Goal: Obtain resource: Download file/media

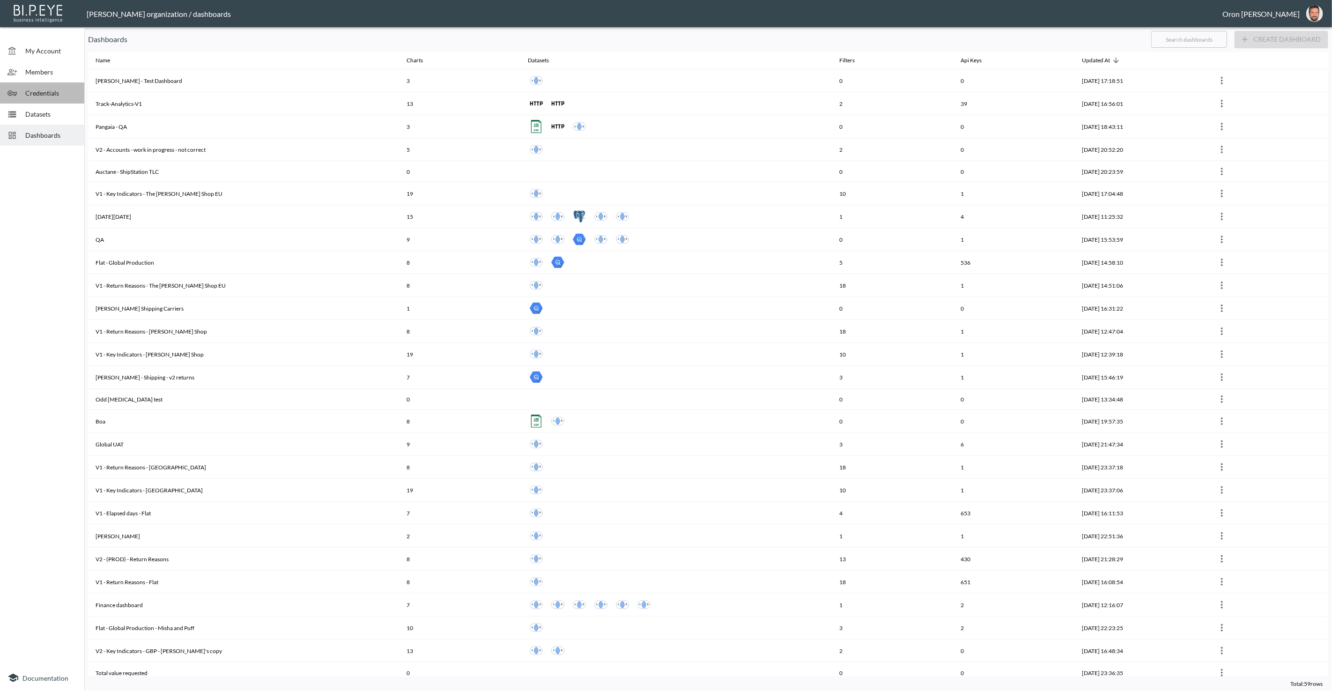
click at [49, 90] on span "Credentials" at bounding box center [51, 93] width 52 height 10
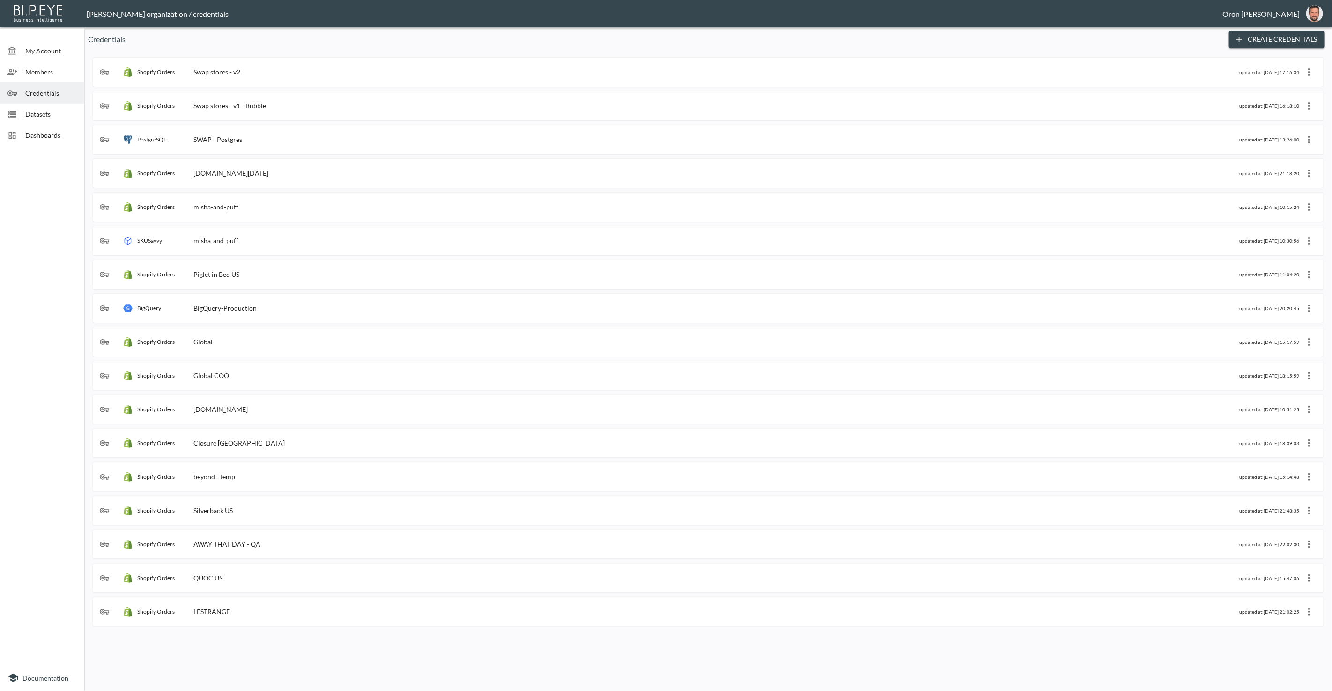
click at [186, 76] on div "Shopify Orders" at bounding box center [158, 71] width 70 height 9
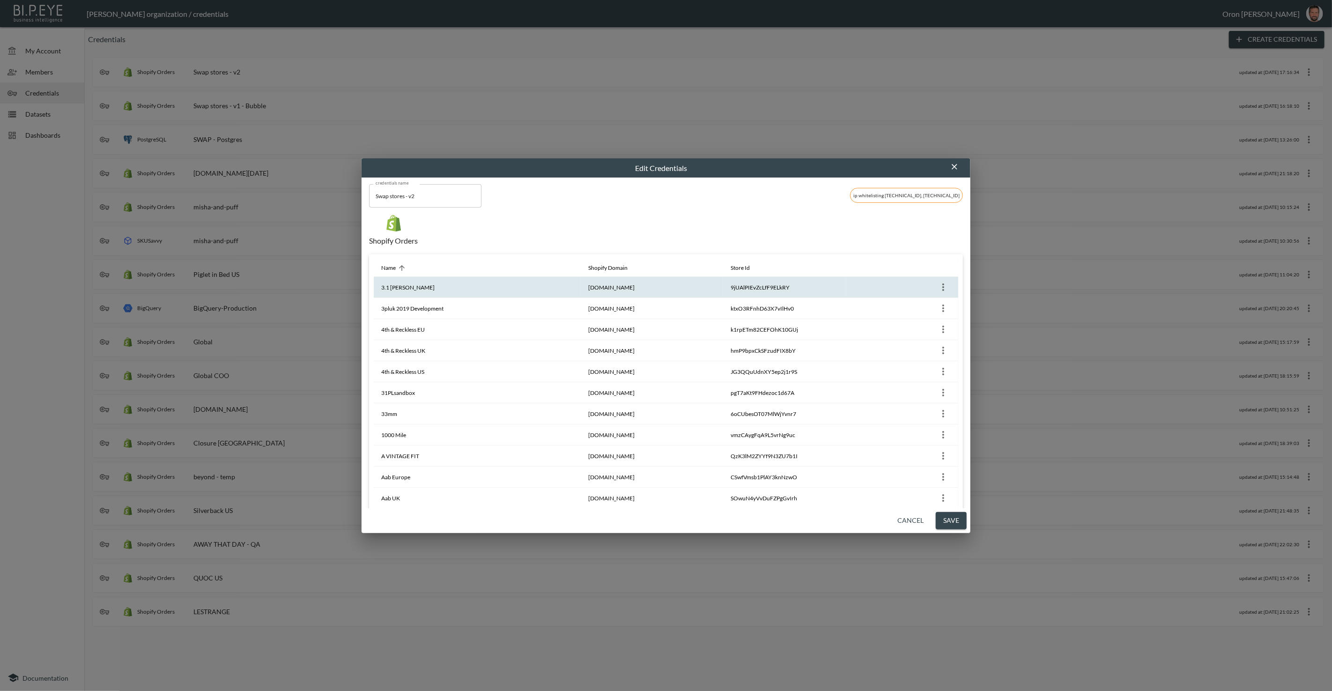
click at [937, 286] on icon "more" at bounding box center [942, 286] width 11 height 11
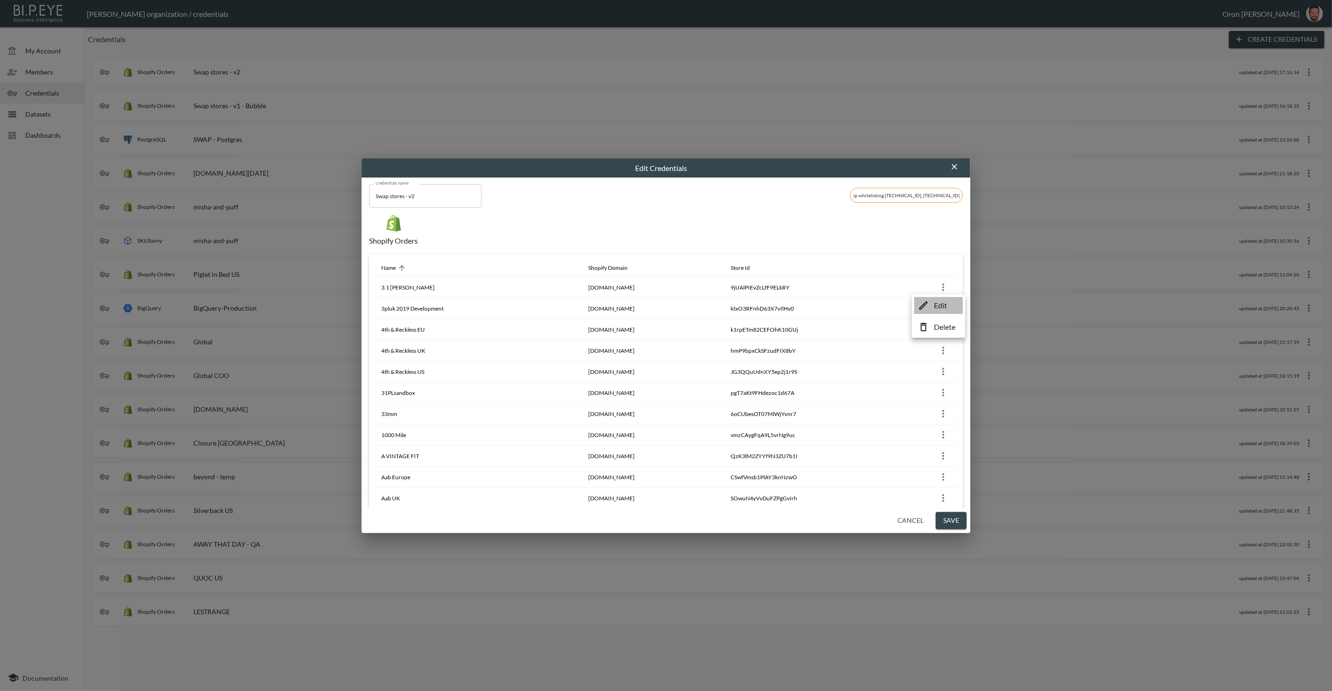
click at [929, 303] on li "Edit" at bounding box center [938, 305] width 49 height 17
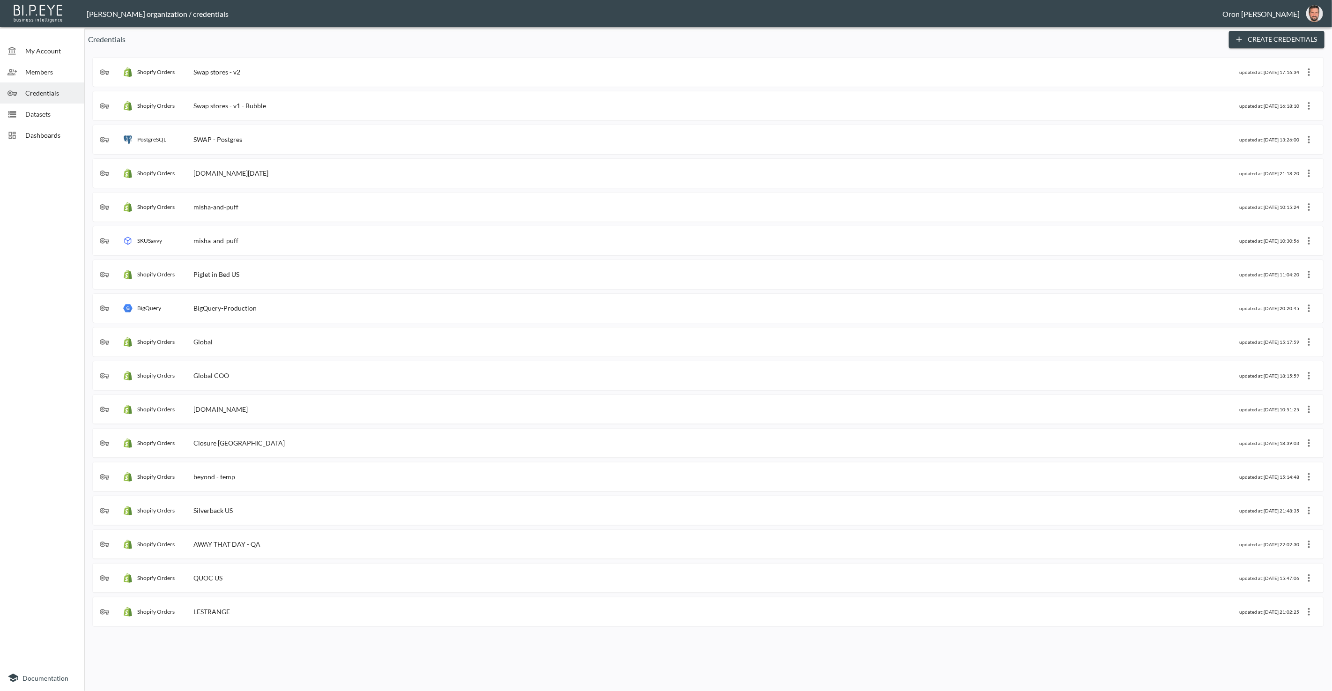
click at [466, 73] on div "Shopify Orders Swap stores - v2" at bounding box center [669, 71] width 1139 height 9
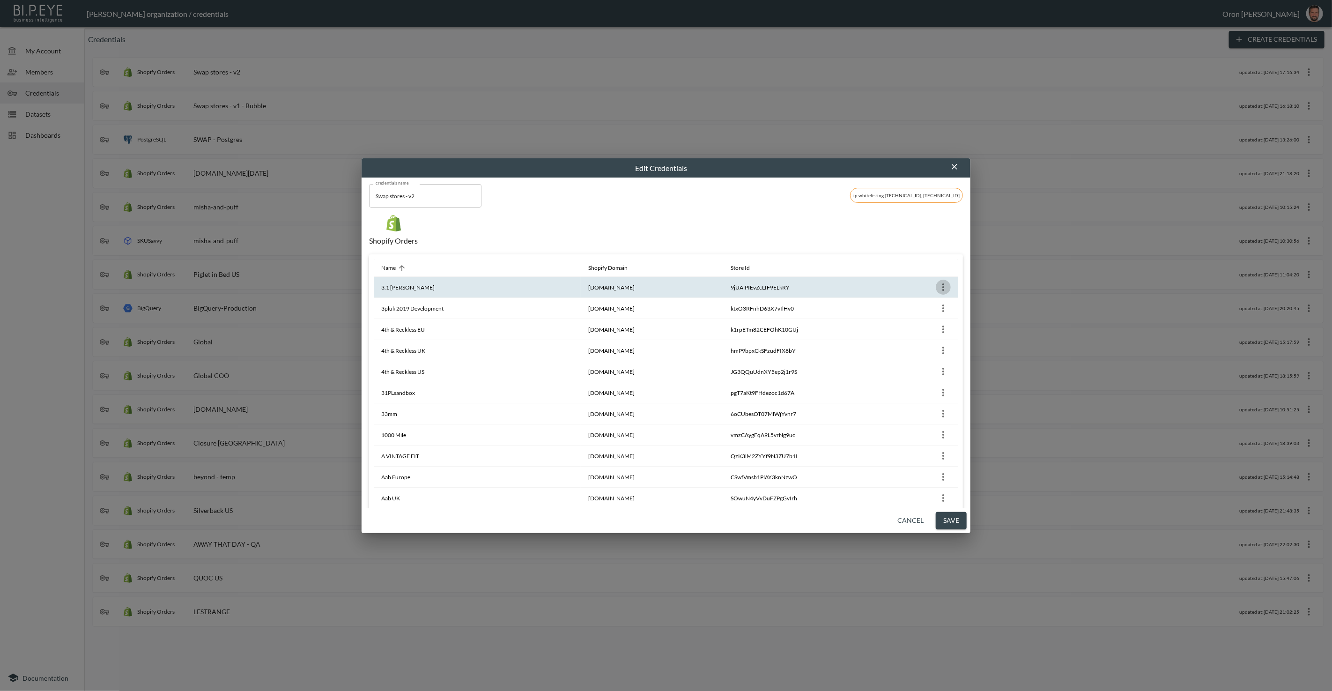
click at [943, 289] on button "more" at bounding box center [943, 287] width 15 height 15
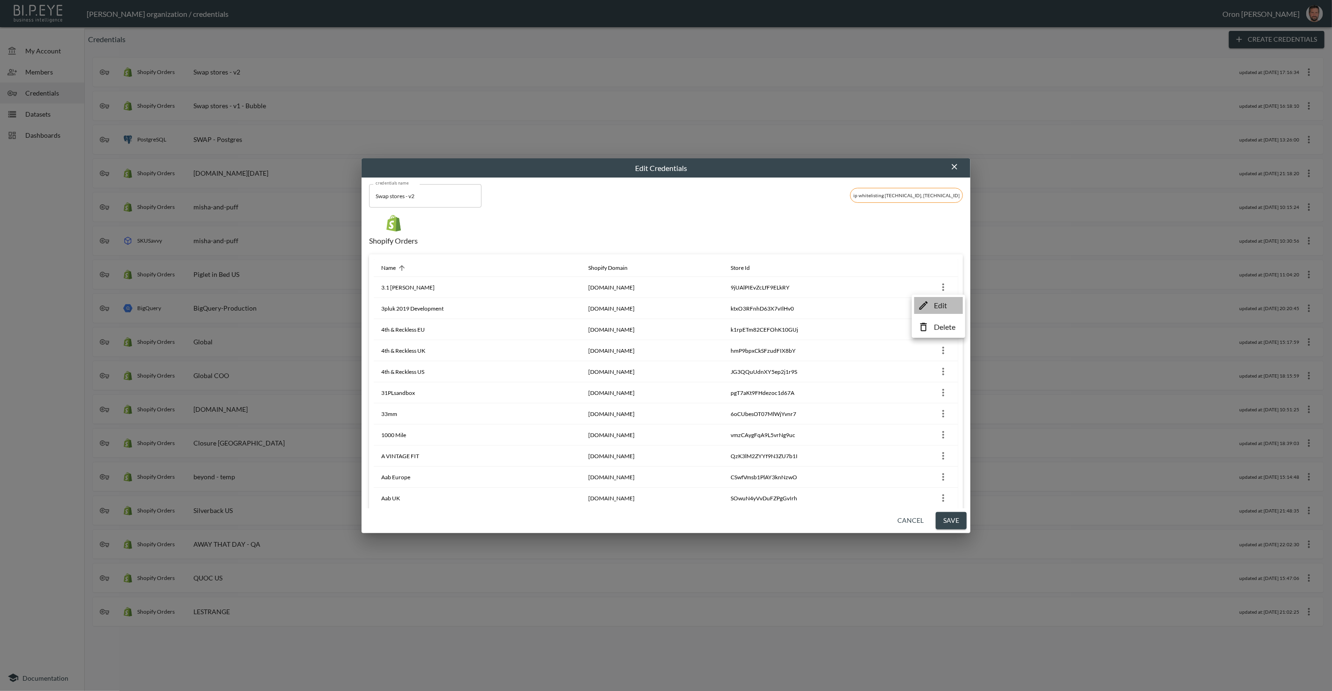
click at [936, 305] on p "Edit" at bounding box center [940, 305] width 13 height 11
click at [681, 424] on th "[DOMAIN_NAME]" at bounding box center [652, 434] width 142 height 21
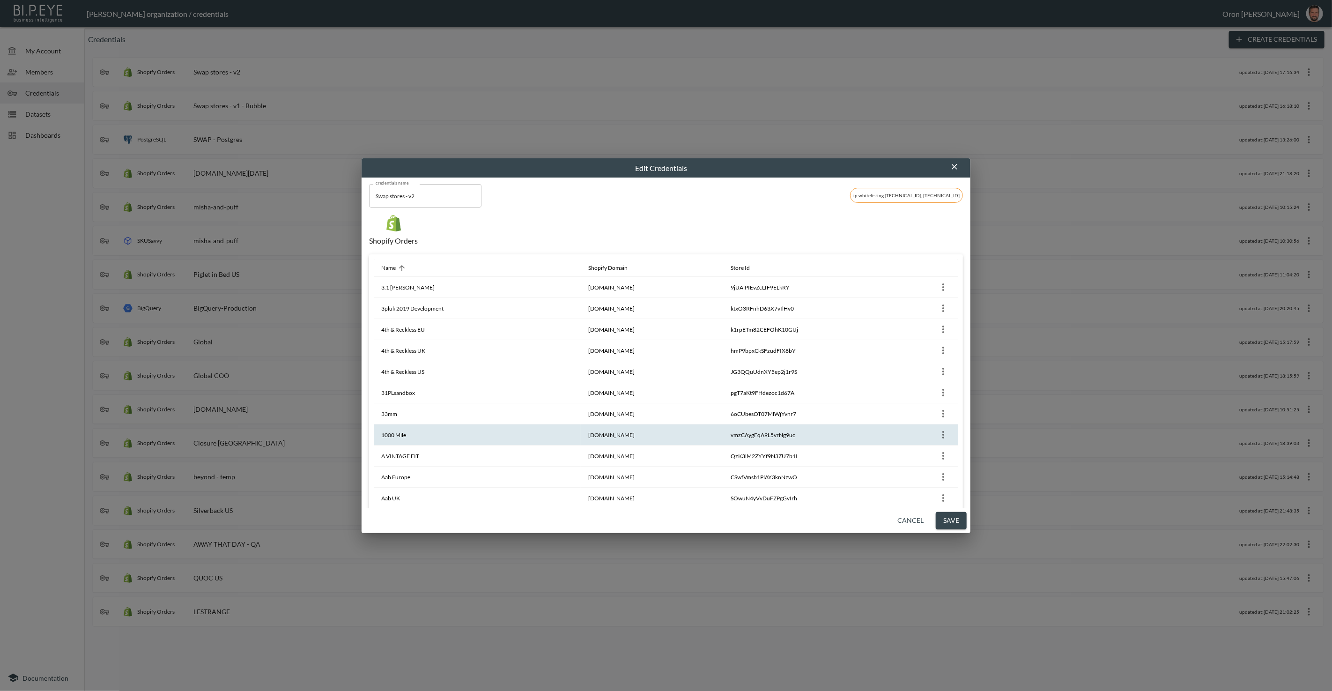
drag, startPoint x: 910, startPoint y: 520, endPoint x: 625, endPoint y: 341, distance: 336.6
click at [907, 519] on button "Cancel" at bounding box center [910, 520] width 34 height 17
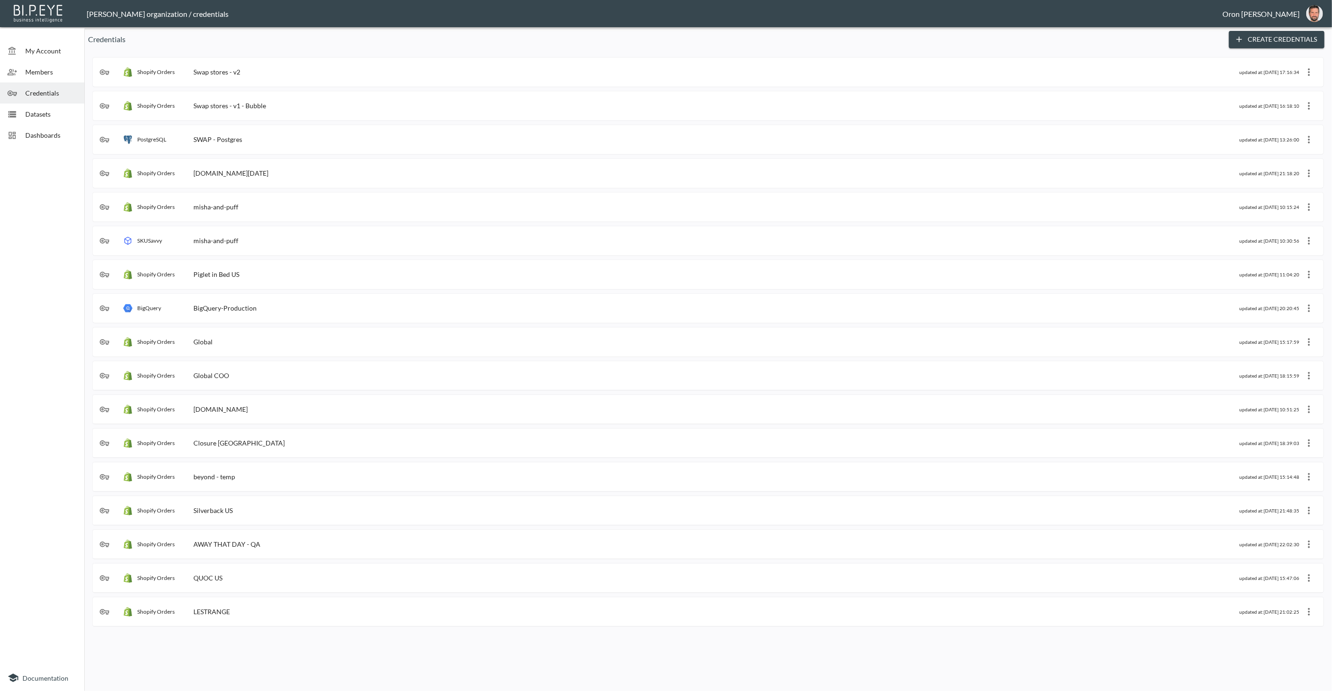
click at [15, 110] on icon at bounding box center [11, 114] width 9 height 9
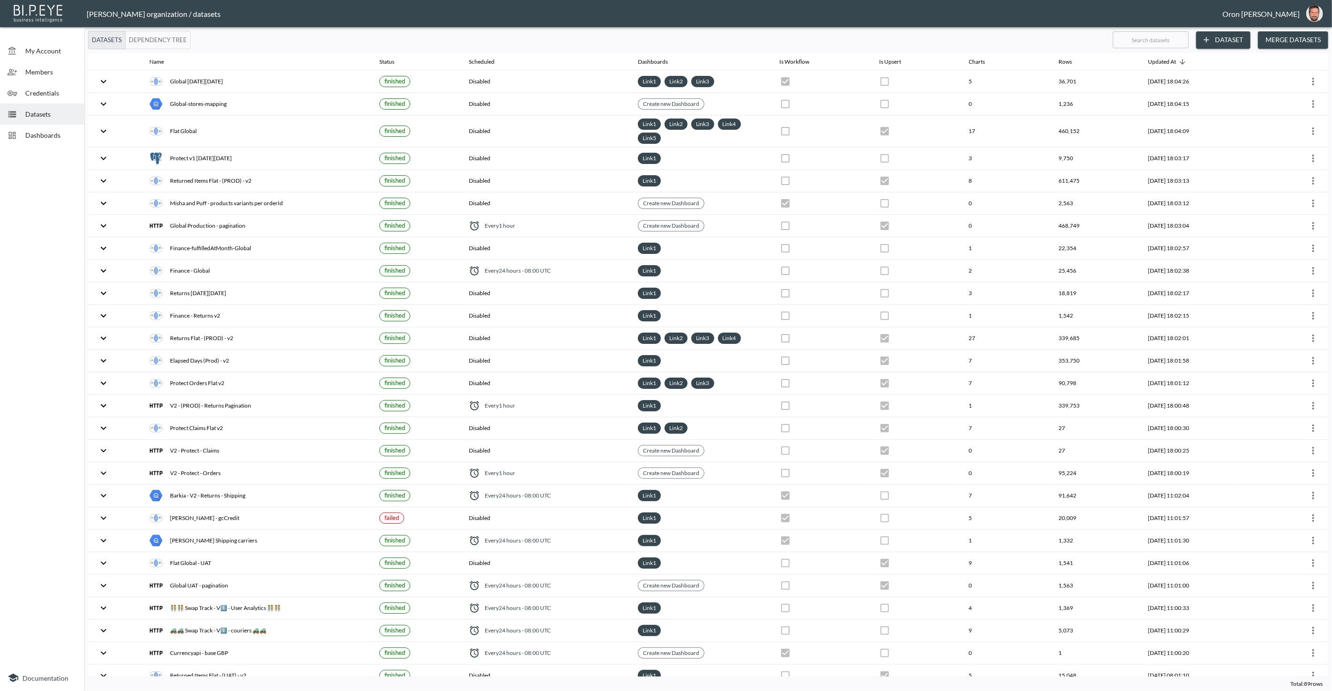
click at [28, 137] on span "Dashboards" at bounding box center [51, 135] width 52 height 10
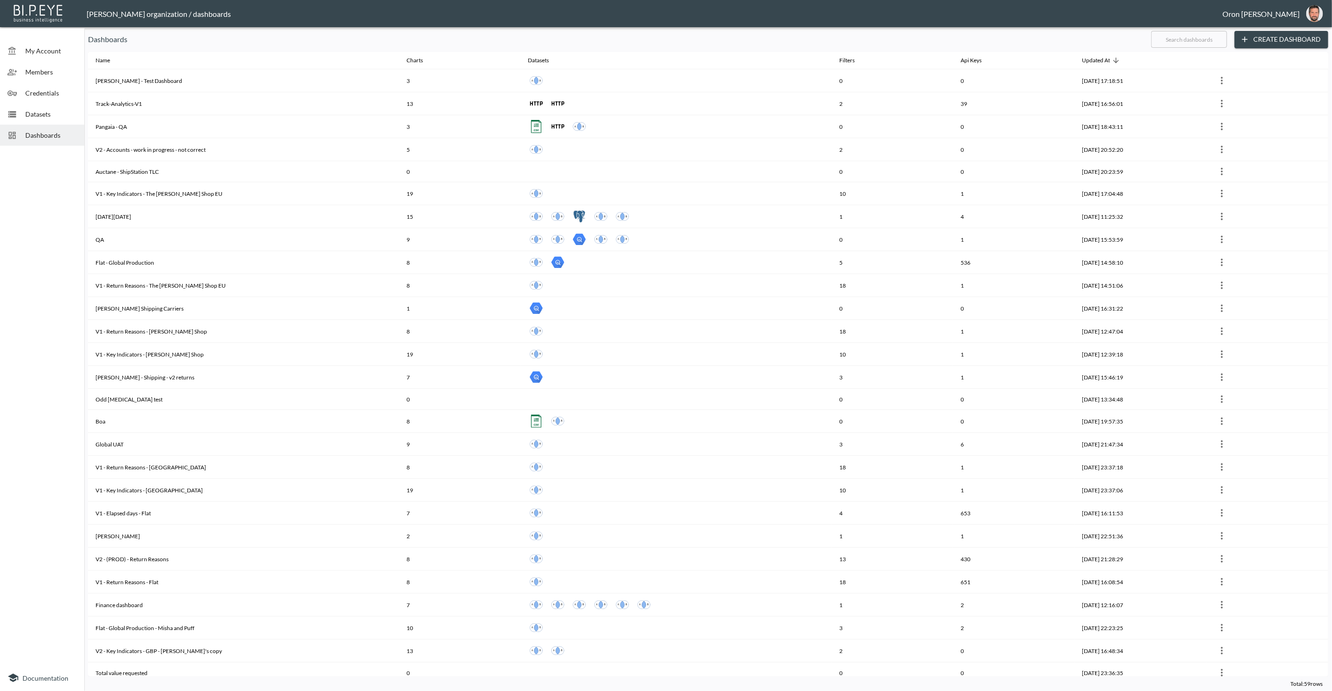
drag, startPoint x: 31, startPoint y: 108, endPoint x: 31, endPoint y: 87, distance: 21.1
click at [31, 108] on div "Datasets" at bounding box center [42, 113] width 84 height 21
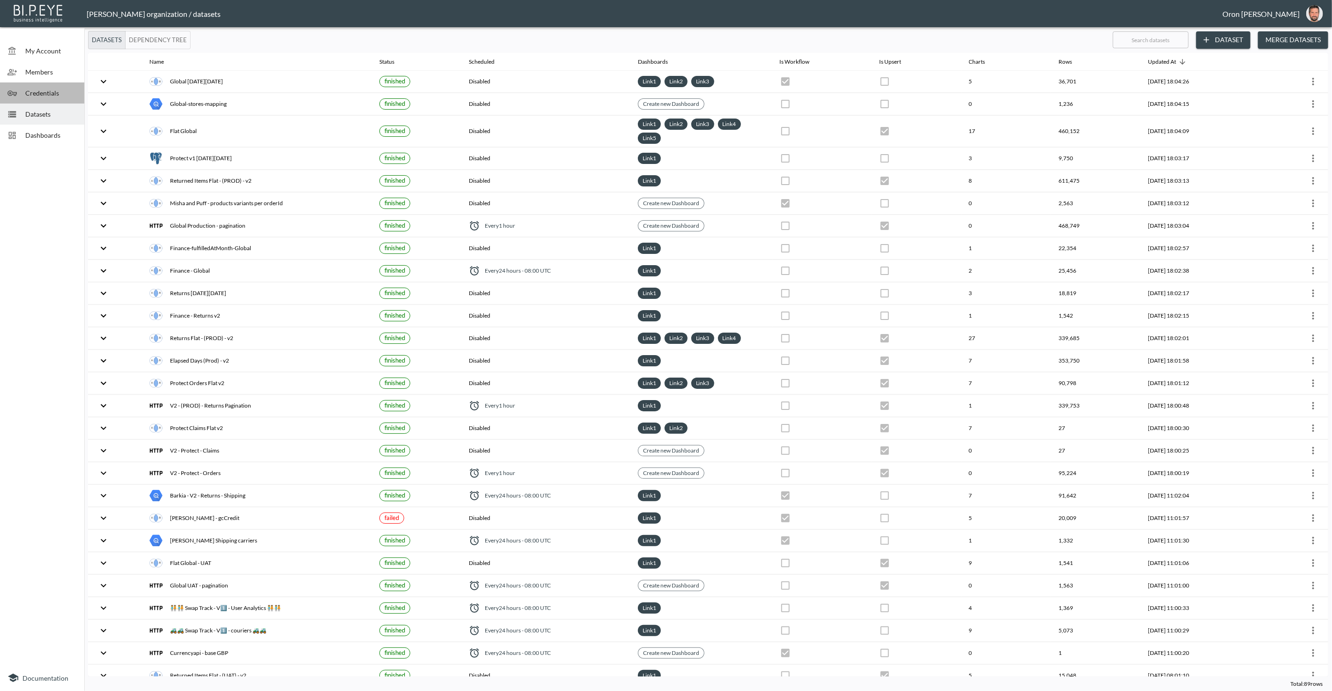
click at [30, 87] on div "Credentials" at bounding box center [42, 92] width 84 height 21
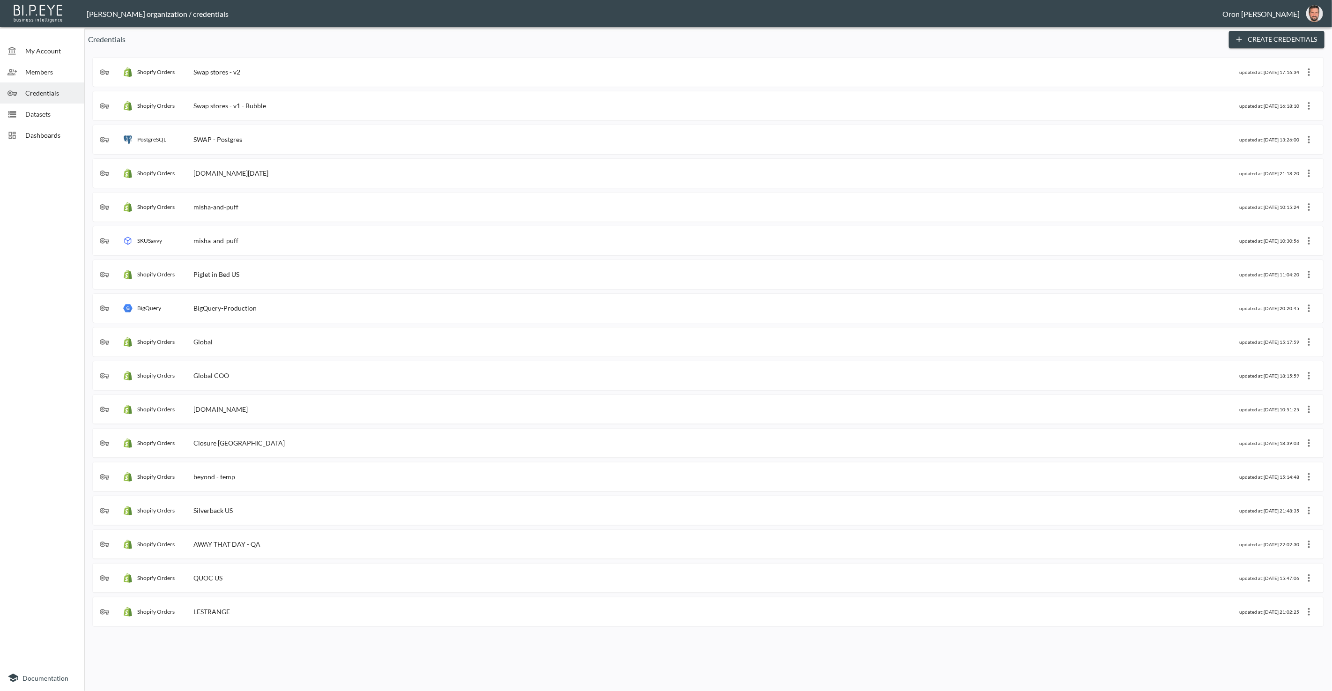
click at [16, 132] on icon at bounding box center [11, 135] width 9 height 9
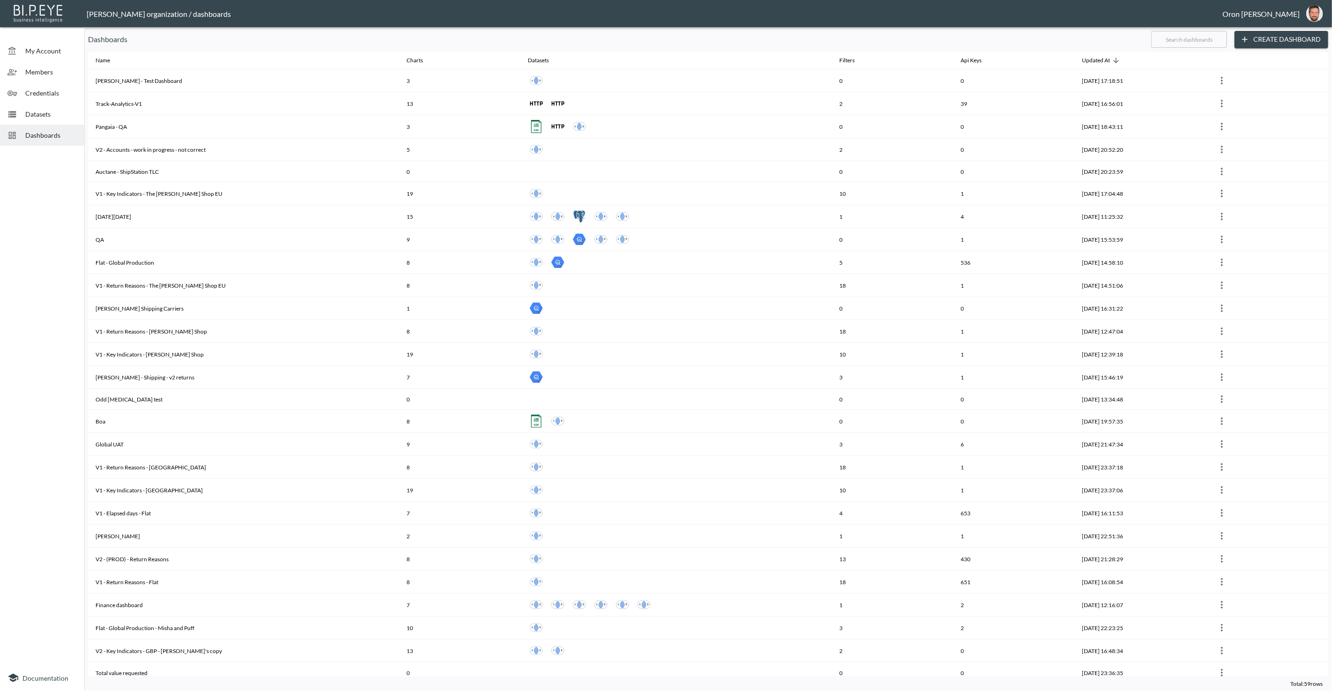
click at [1191, 41] on input "text" at bounding box center [1189, 39] width 76 height 23
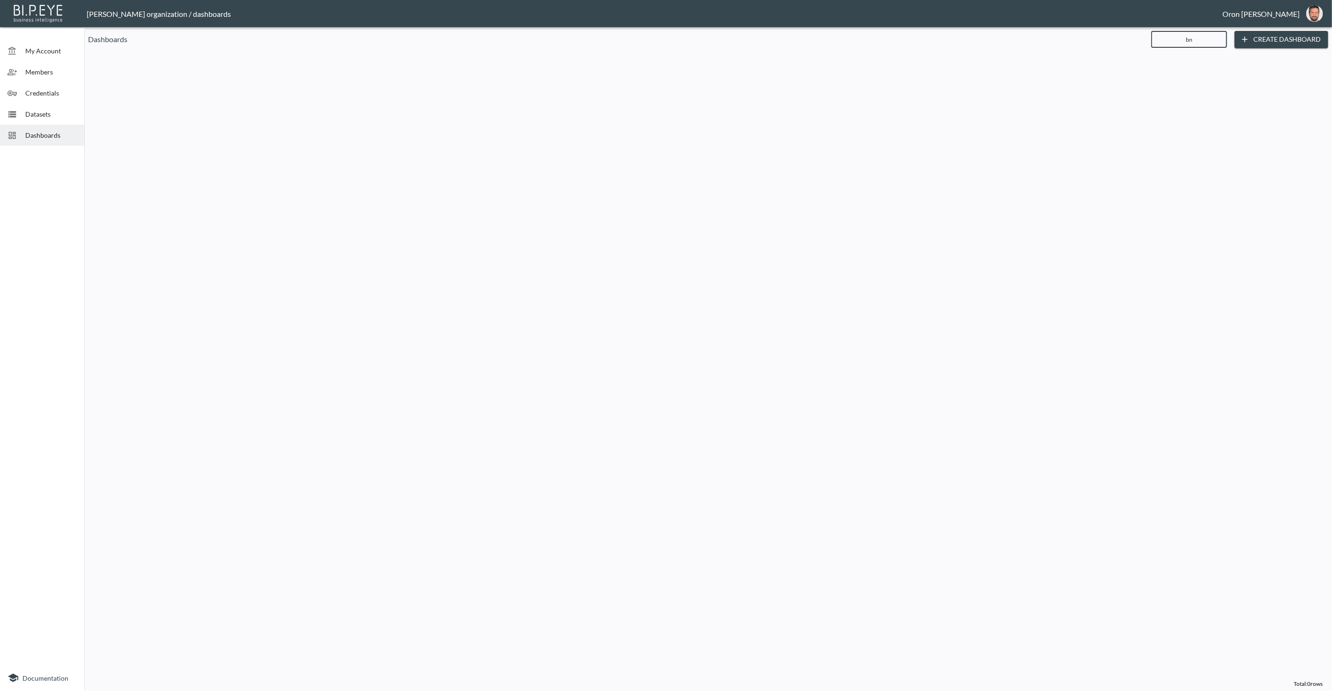
type input "b"
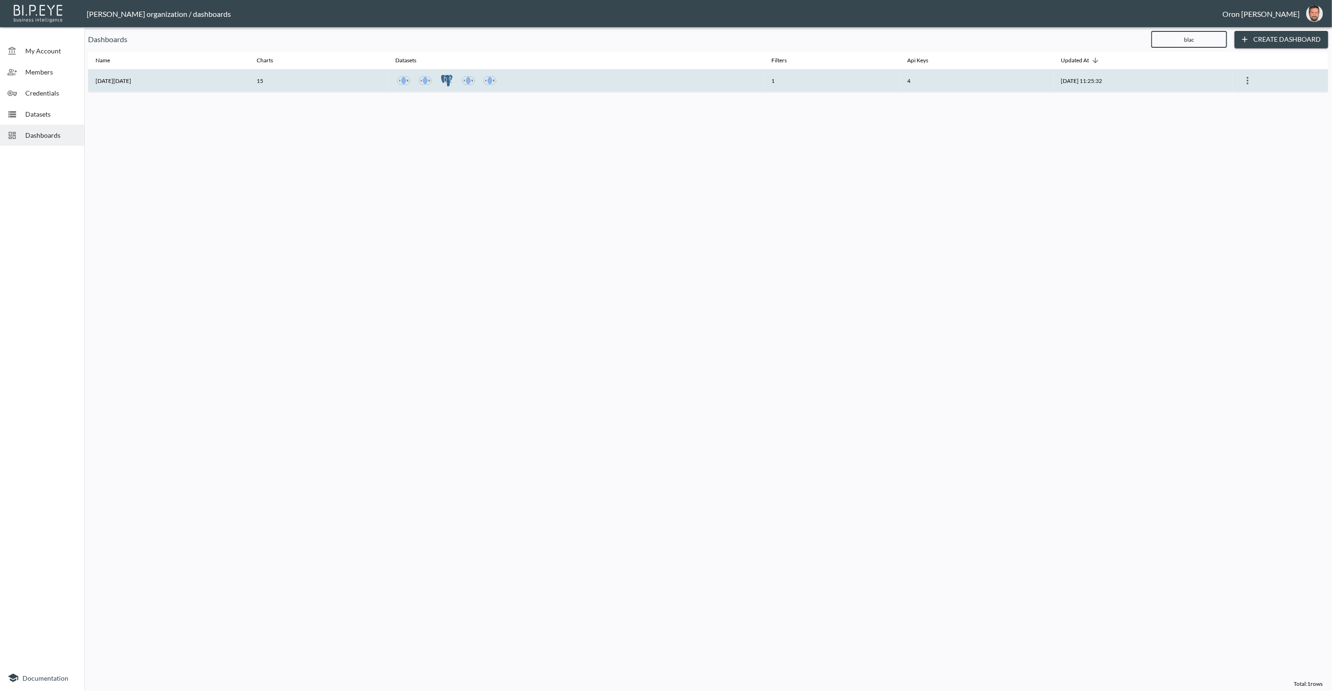
type input "blac"
click at [181, 77] on th "[DATE][DATE]" at bounding box center [168, 80] width 161 height 23
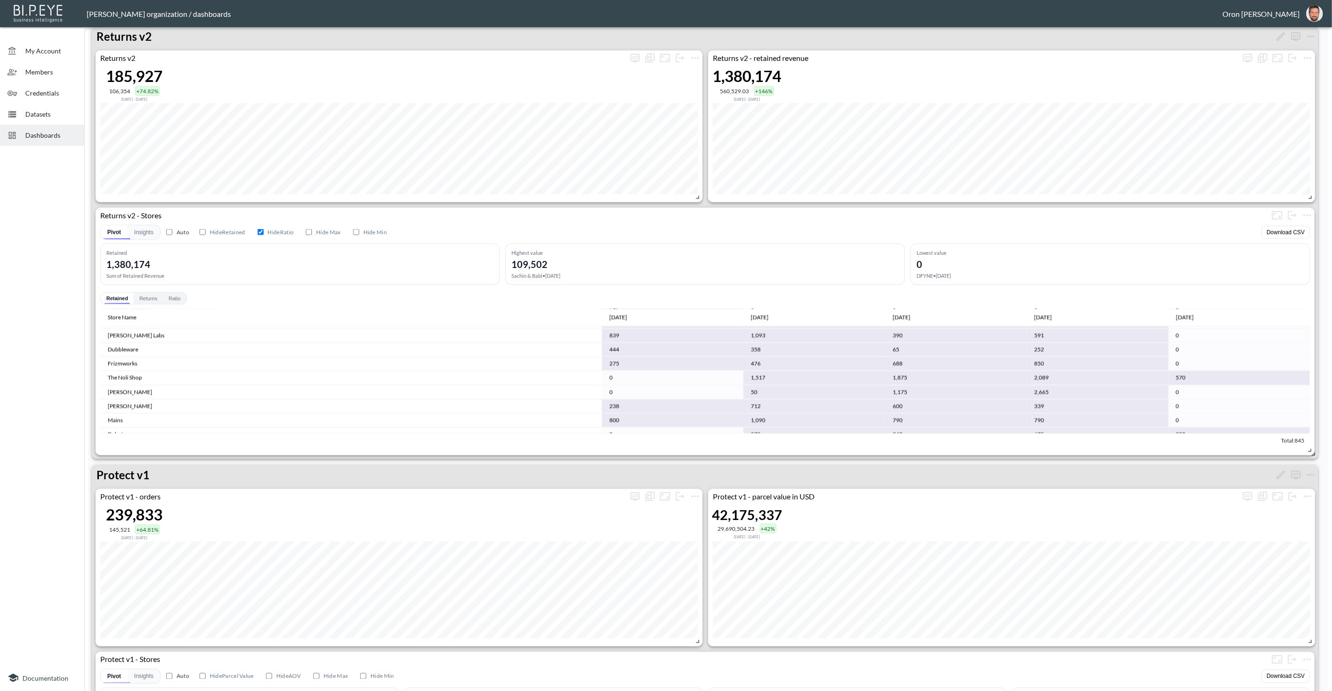
scroll to position [1550, 0]
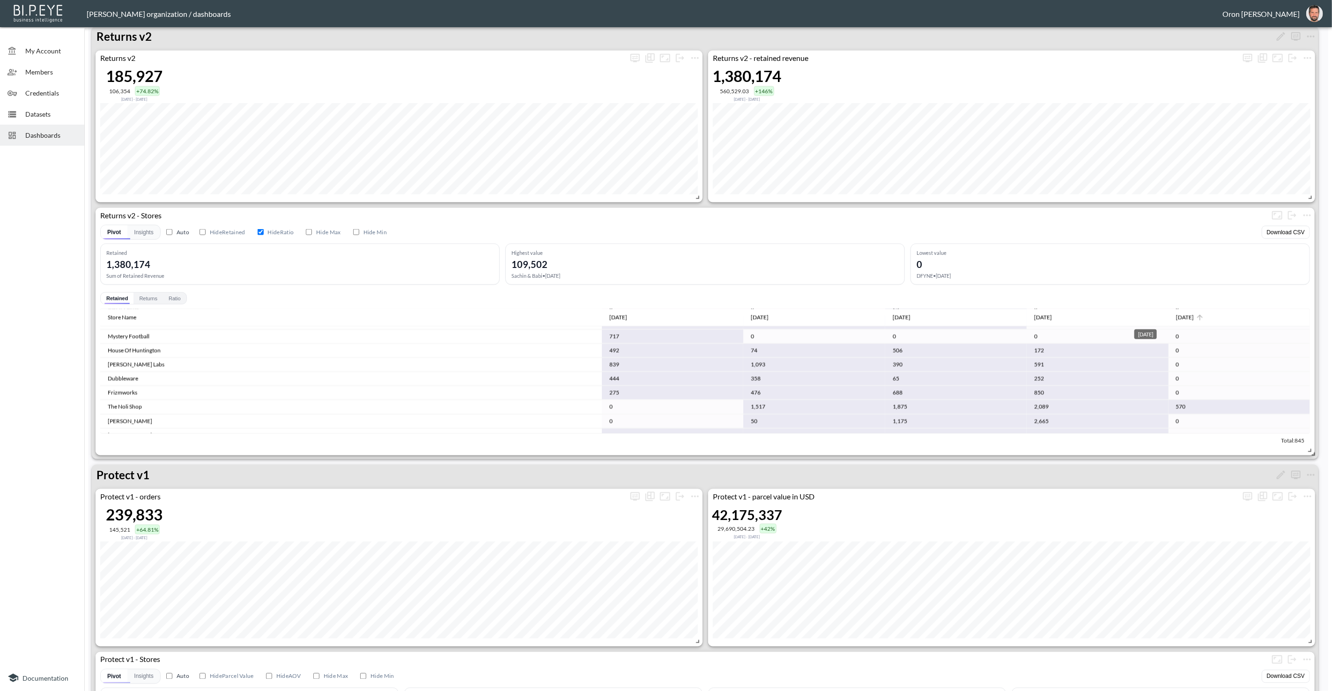
click at [1176, 315] on div "[DATE]" at bounding box center [1185, 317] width 18 height 11
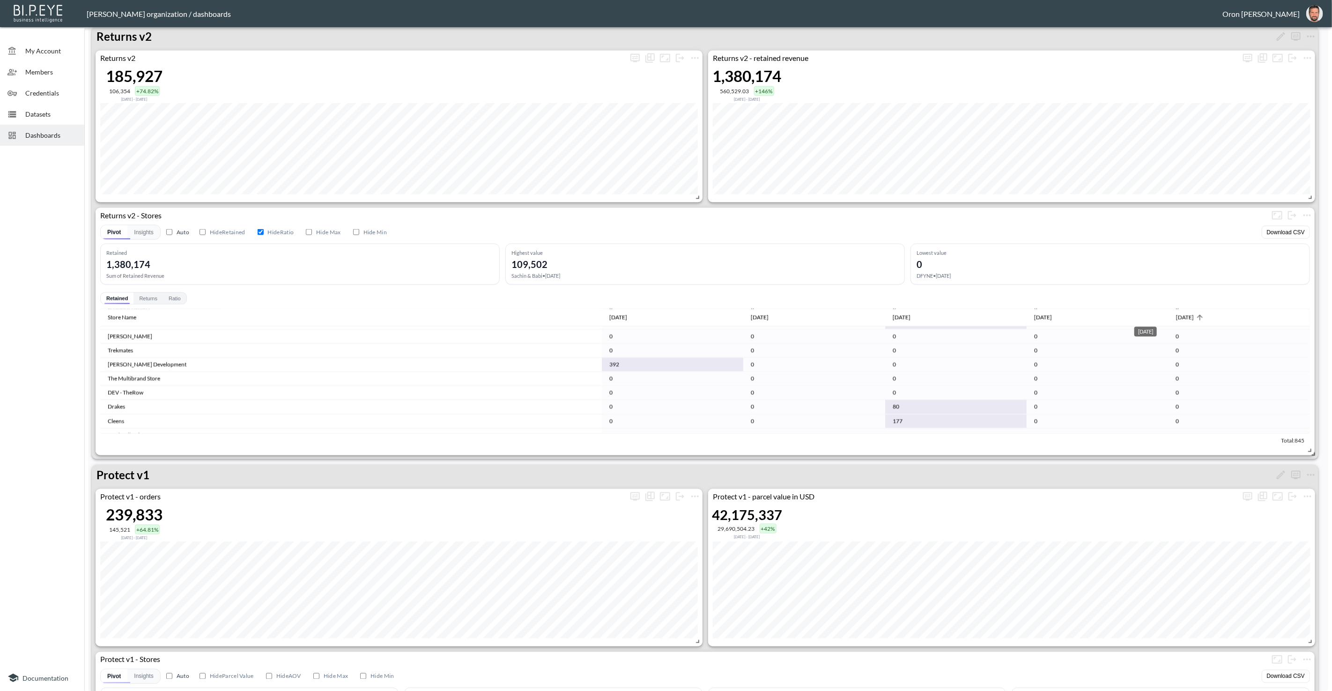
click at [1176, 315] on div "[DATE]" at bounding box center [1185, 317] width 18 height 11
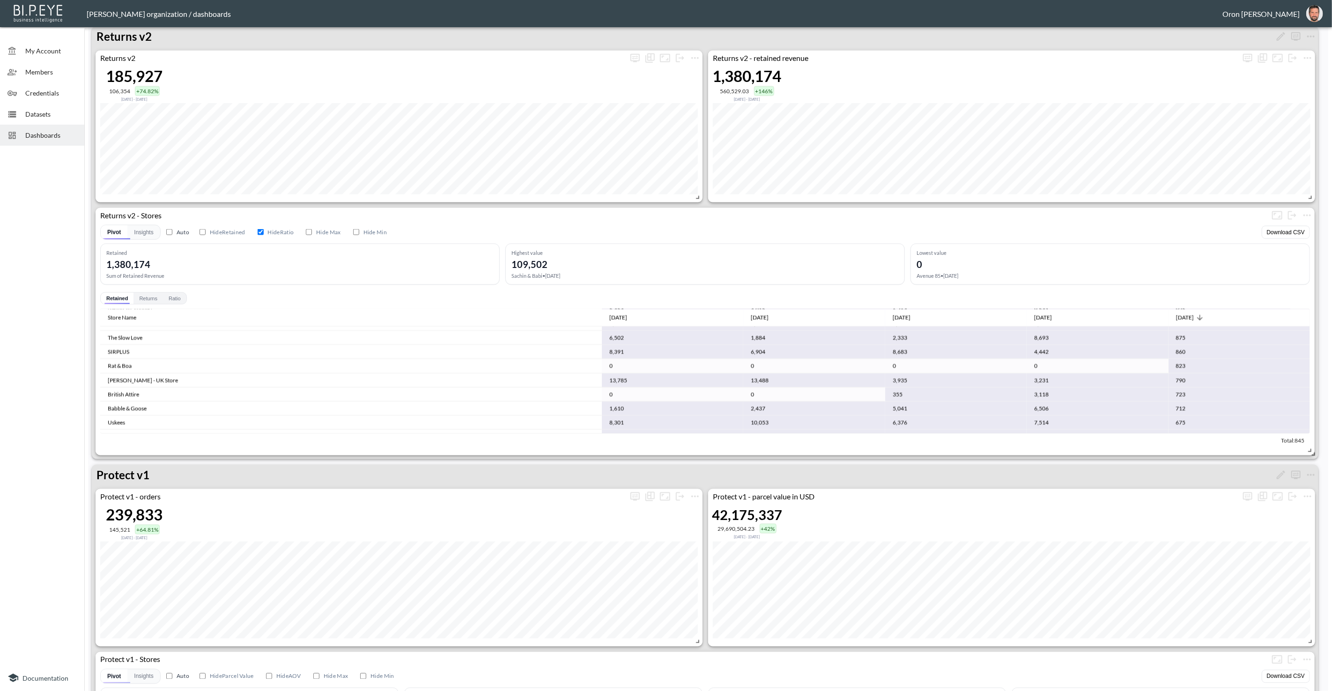
scroll to position [0, 0]
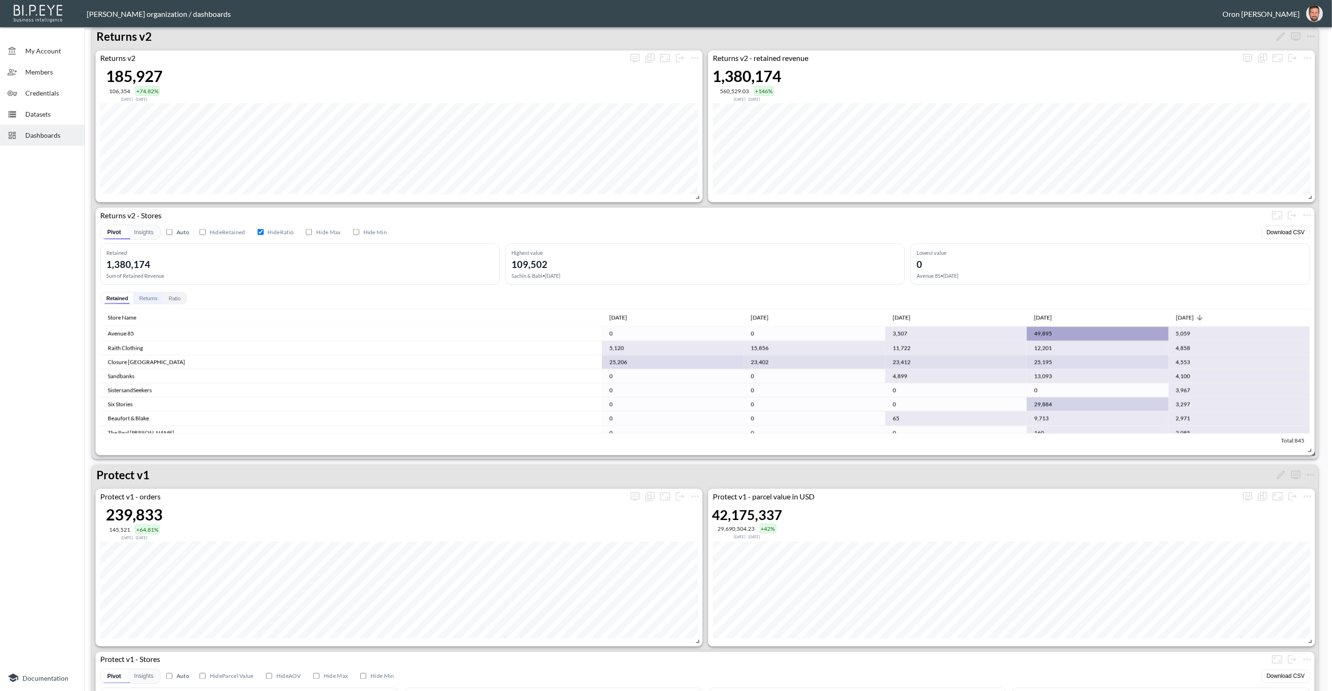
click at [151, 296] on button "Returns" at bounding box center [147, 298] width 29 height 11
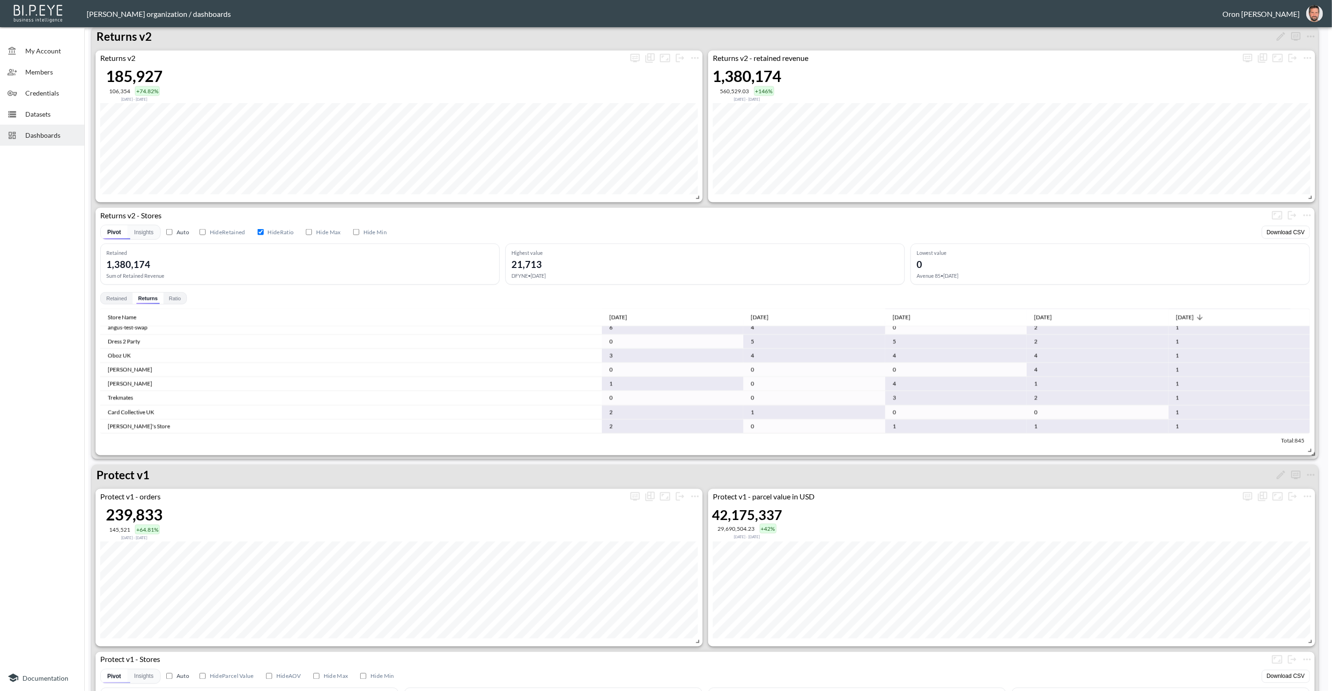
scroll to position [1879, 0]
click at [1295, 229] on button "Download CSV" at bounding box center [1285, 232] width 48 height 13
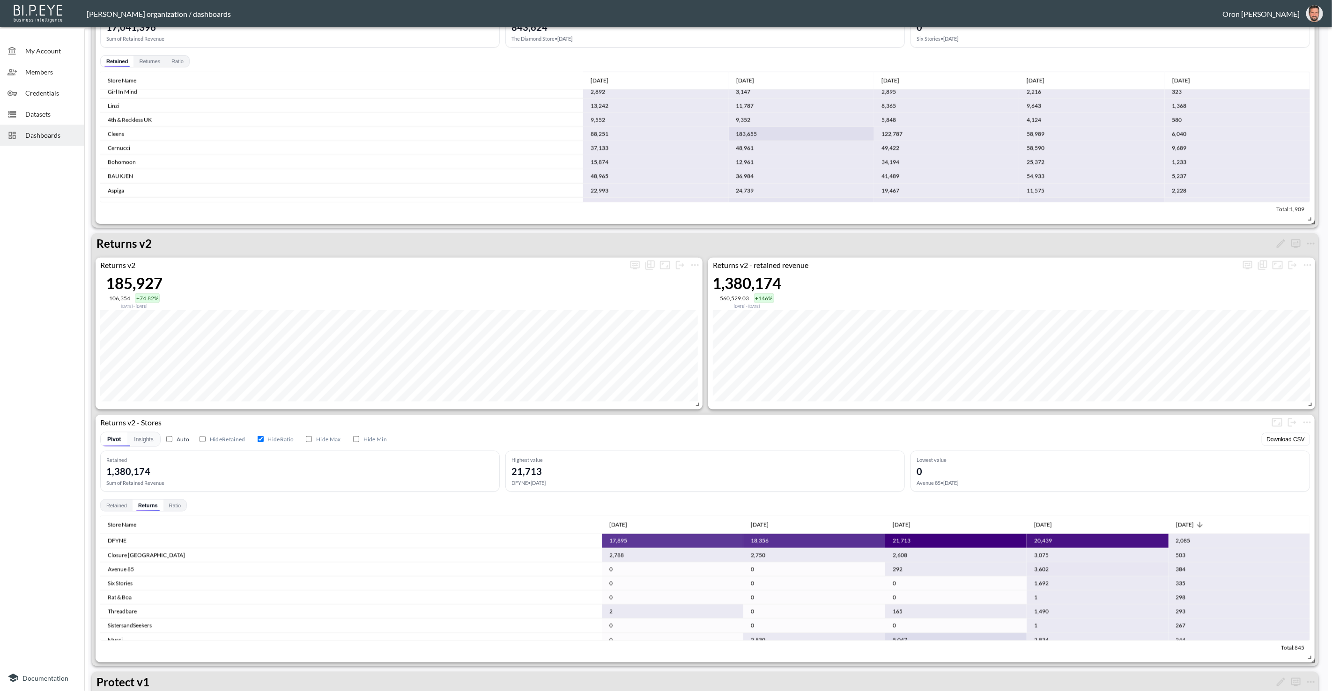
scroll to position [556, 0]
